Goal: Transaction & Acquisition: Purchase product/service

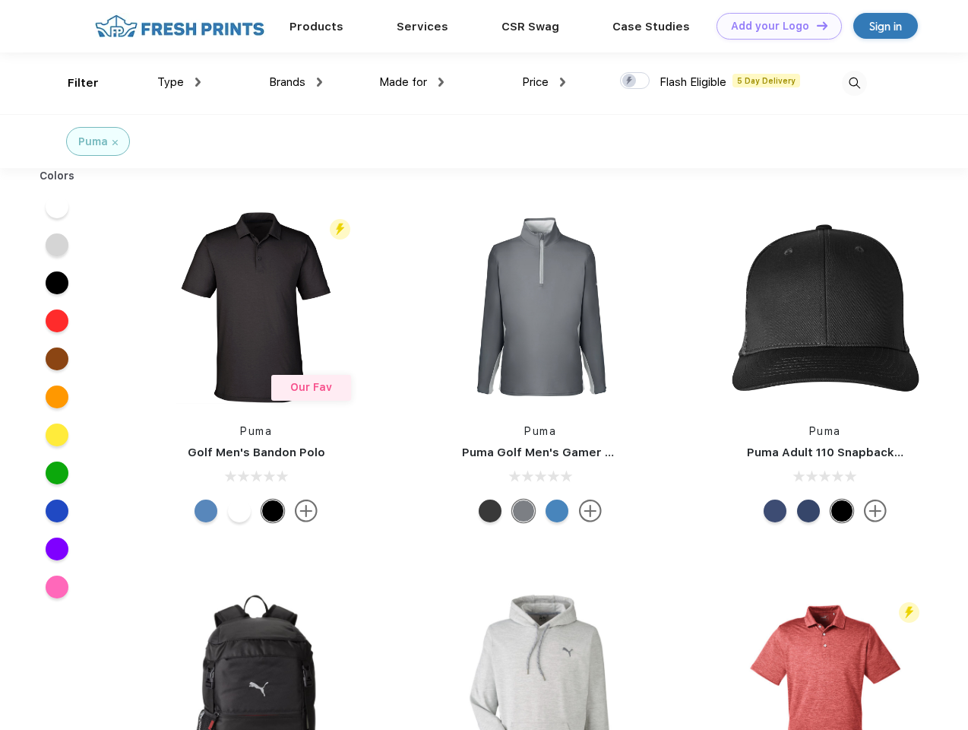
click at [774, 26] on link "Add your Logo Design Tool" at bounding box center [779, 26] width 125 height 27
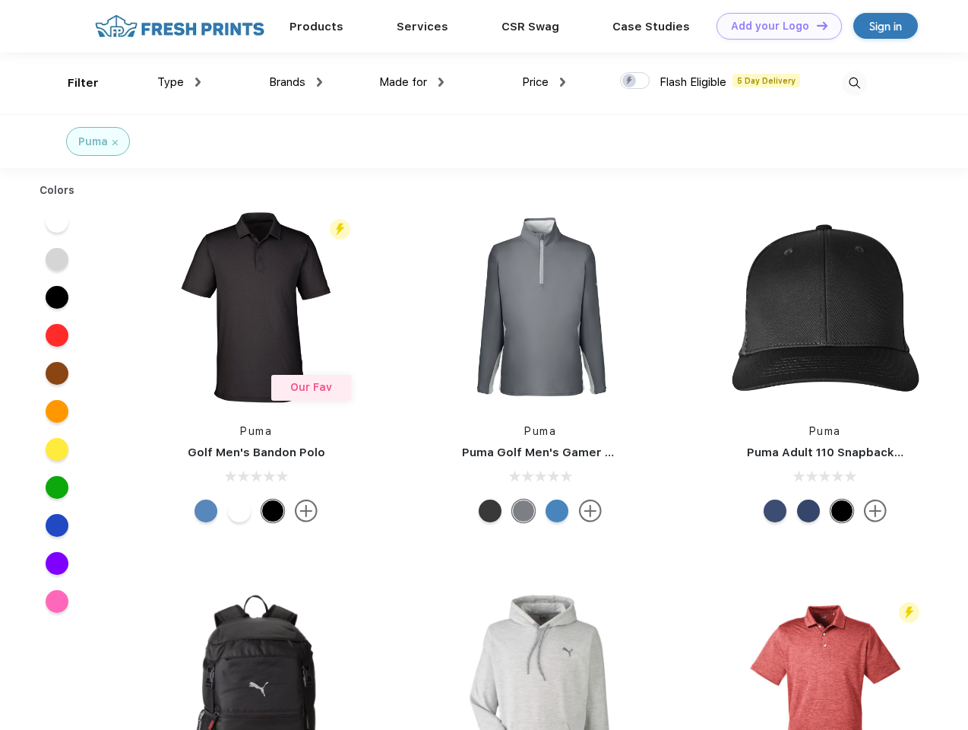
click at [0, 0] on div "Design Tool" at bounding box center [0, 0] width 0 height 0
click at [815, 25] on link "Add your Logo Design Tool" at bounding box center [779, 26] width 125 height 27
click at [73, 83] on div "Filter" at bounding box center [83, 82] width 31 height 17
click at [179, 82] on span "Type" at bounding box center [170, 82] width 27 height 14
click at [296, 82] on span "Brands" at bounding box center [287, 82] width 36 height 14
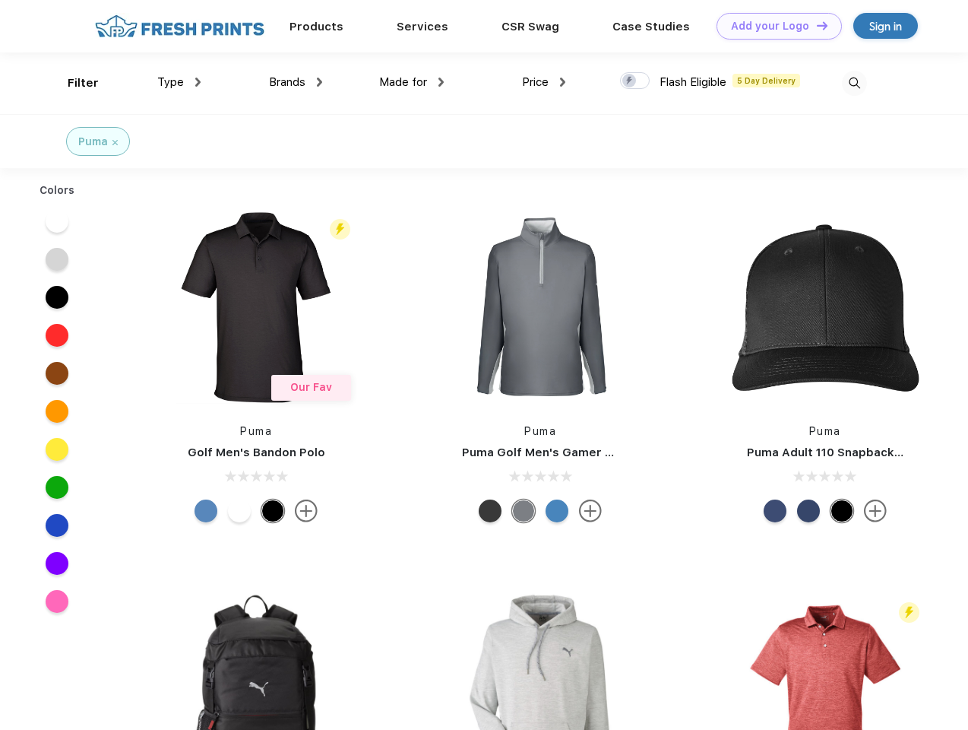
click at [412, 82] on span "Made for" at bounding box center [403, 82] width 48 height 14
click at [544, 82] on span "Price" at bounding box center [535, 82] width 27 height 14
click at [635, 81] on div at bounding box center [635, 80] width 30 height 17
click at [630, 81] on input "checkbox" at bounding box center [625, 76] width 10 height 10
click at [854, 83] on img at bounding box center [854, 83] width 25 height 25
